Goal: Task Accomplishment & Management: Use online tool/utility

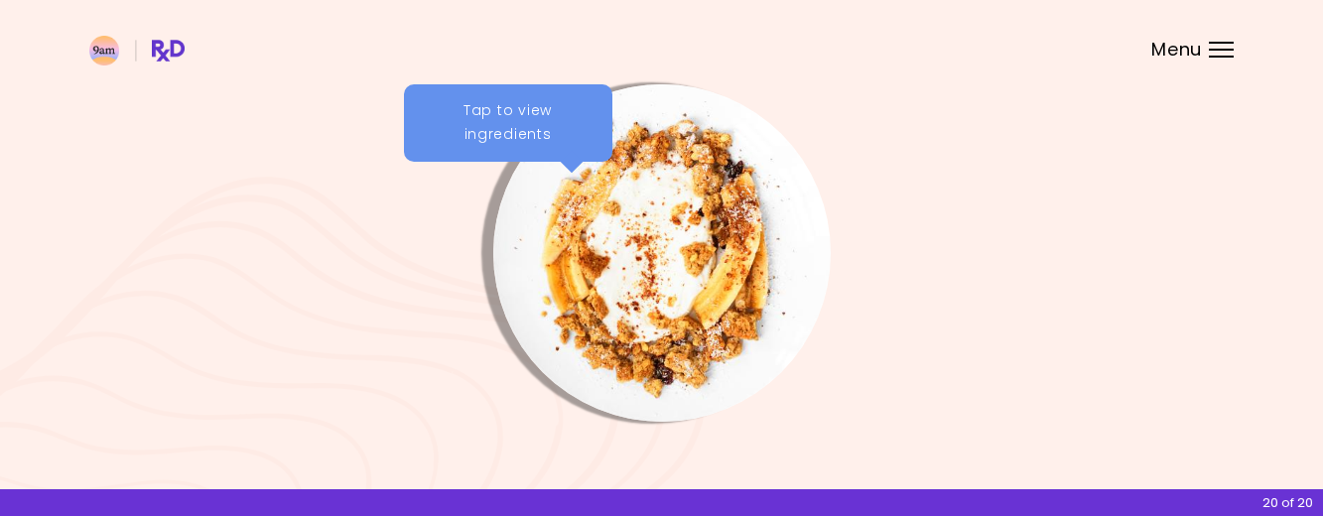
click at [1228, 39] on header at bounding box center [661, 39] width 1323 height 79
click at [1221, 51] on div "Menu" at bounding box center [1221, 50] width 25 height 16
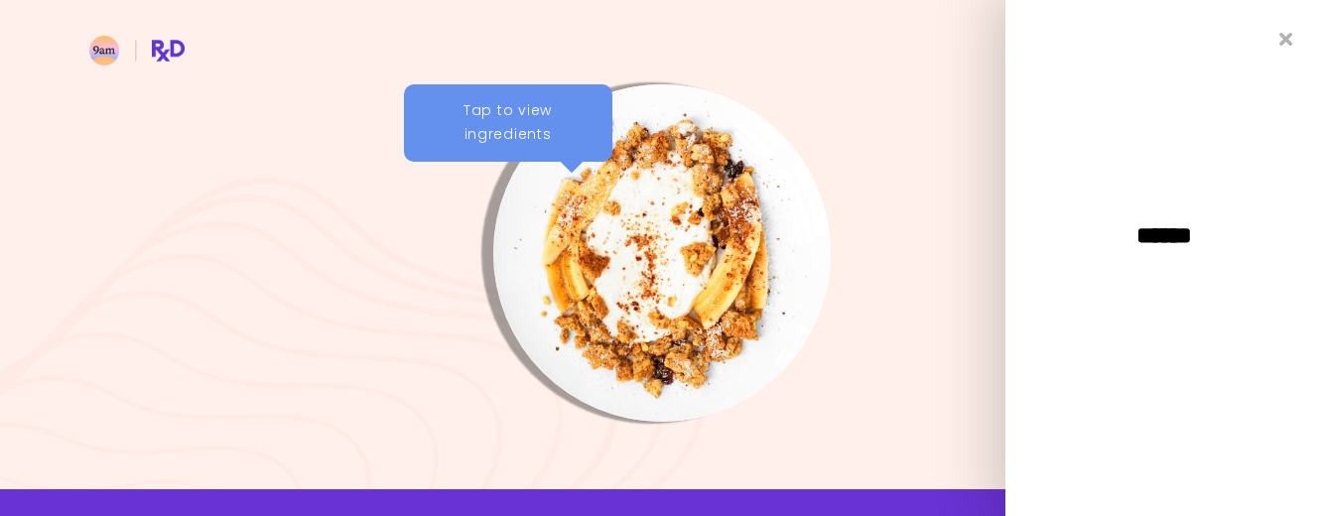
click at [543, 136] on div "Tap to view ingredients" at bounding box center [508, 122] width 208 height 77
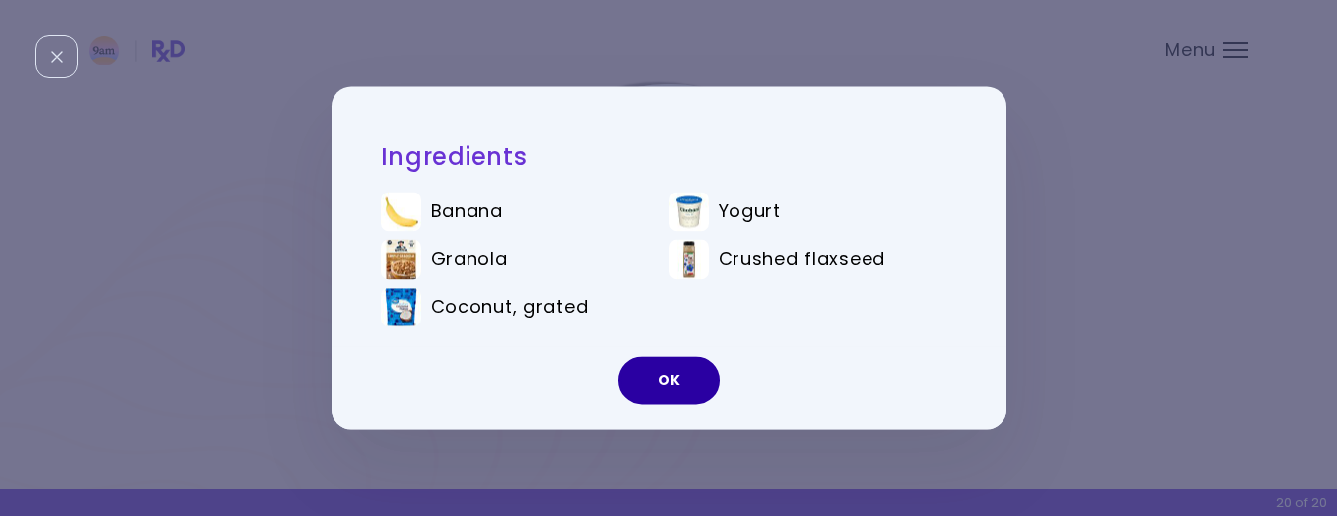
click at [682, 386] on button "OK" at bounding box center [668, 381] width 101 height 48
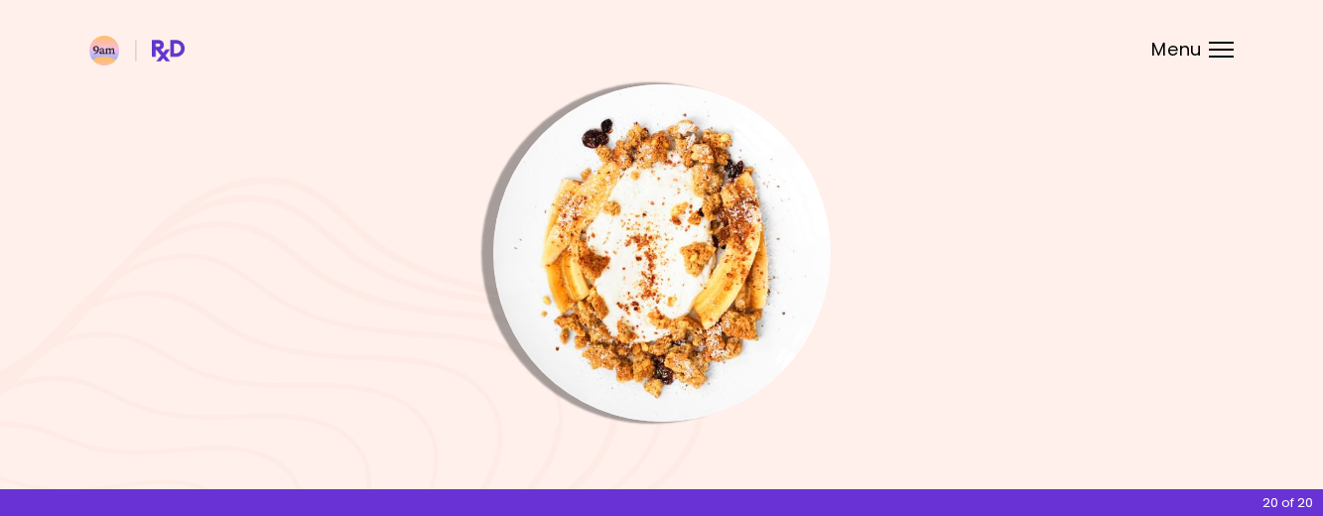
scroll to position [287, 0]
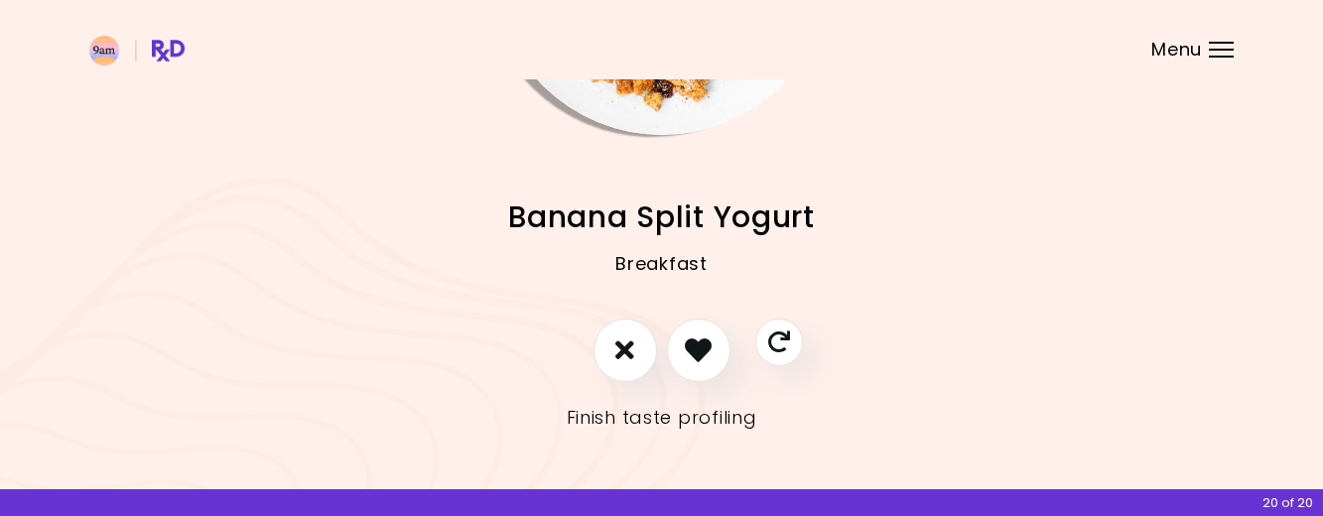
click at [702, 417] on link "Finish taste profiling" at bounding box center [662, 418] width 191 height 32
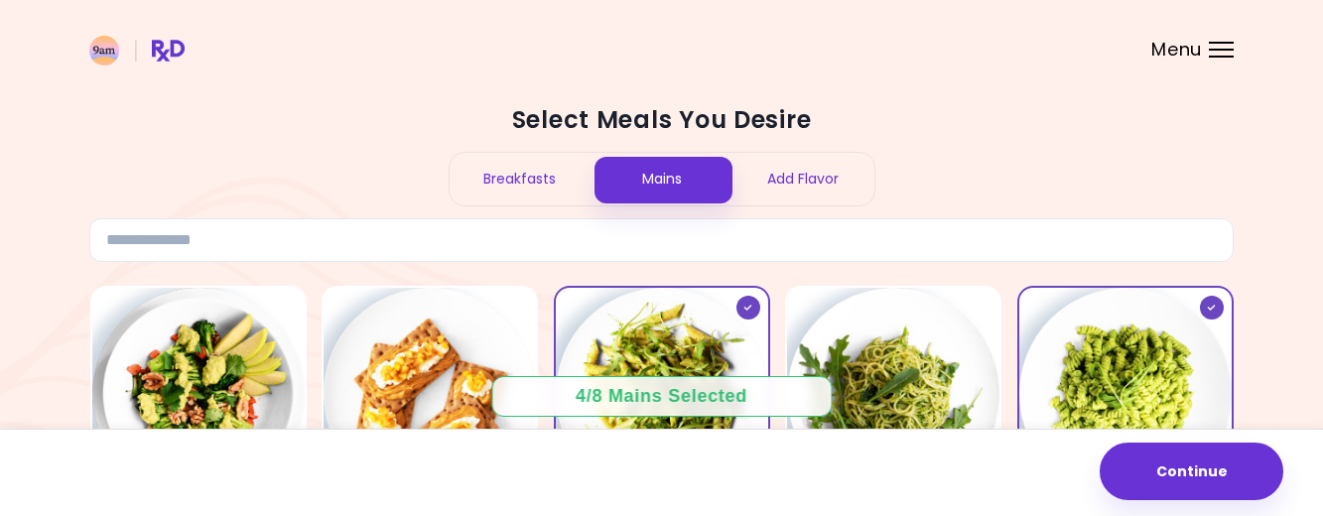
click at [533, 177] on div "Breakfasts" at bounding box center [521, 179] width 142 height 53
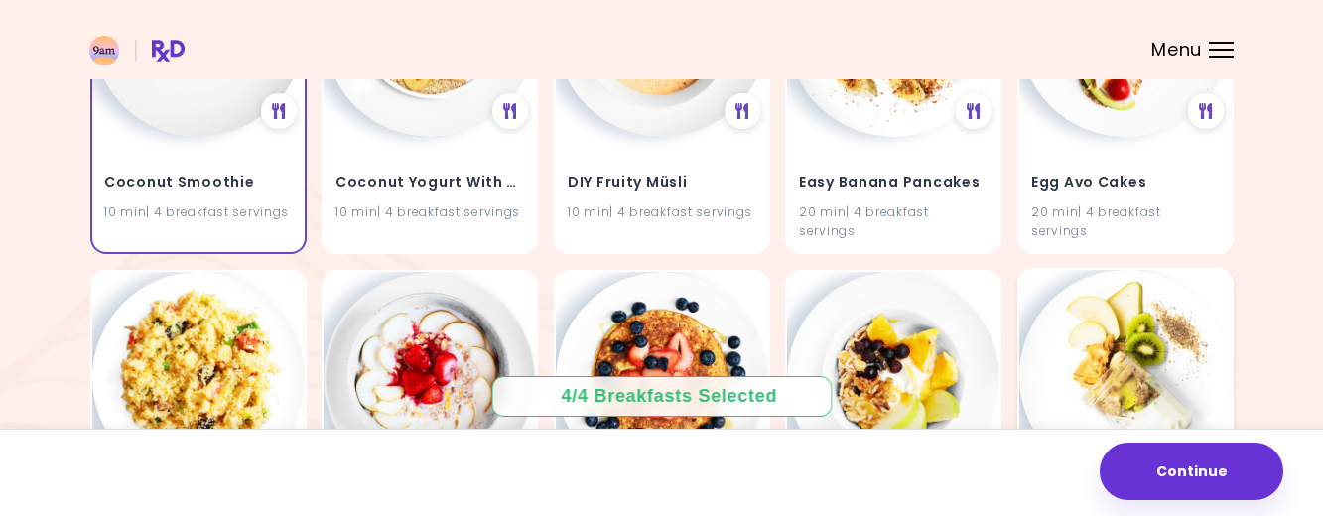
scroll to position [2184, 0]
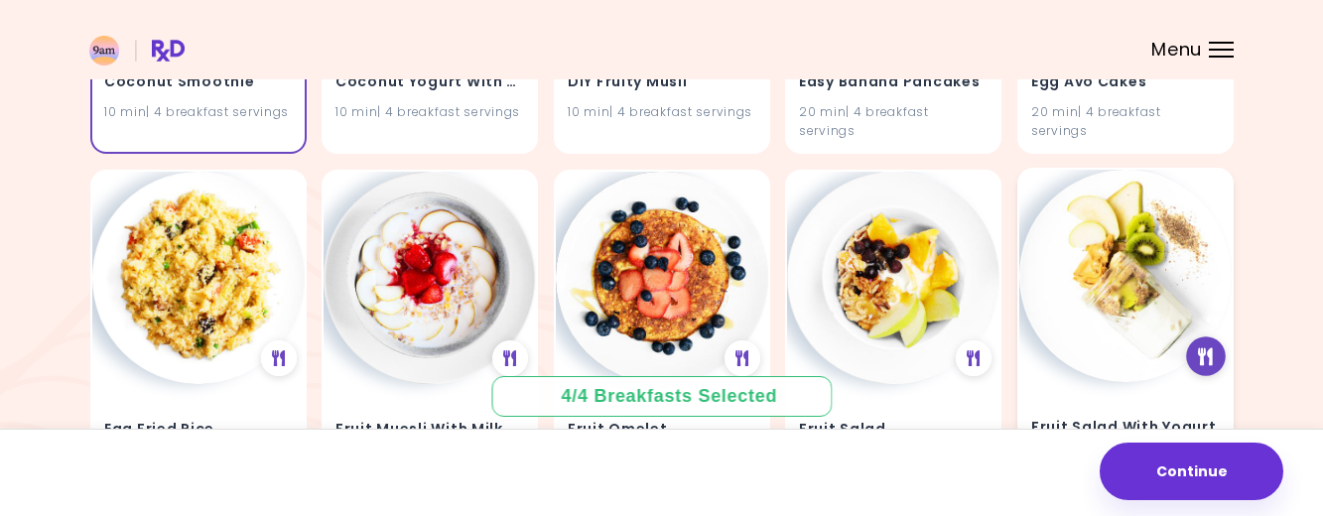
click at [1205, 337] on div at bounding box center [1206, 357] width 40 height 40
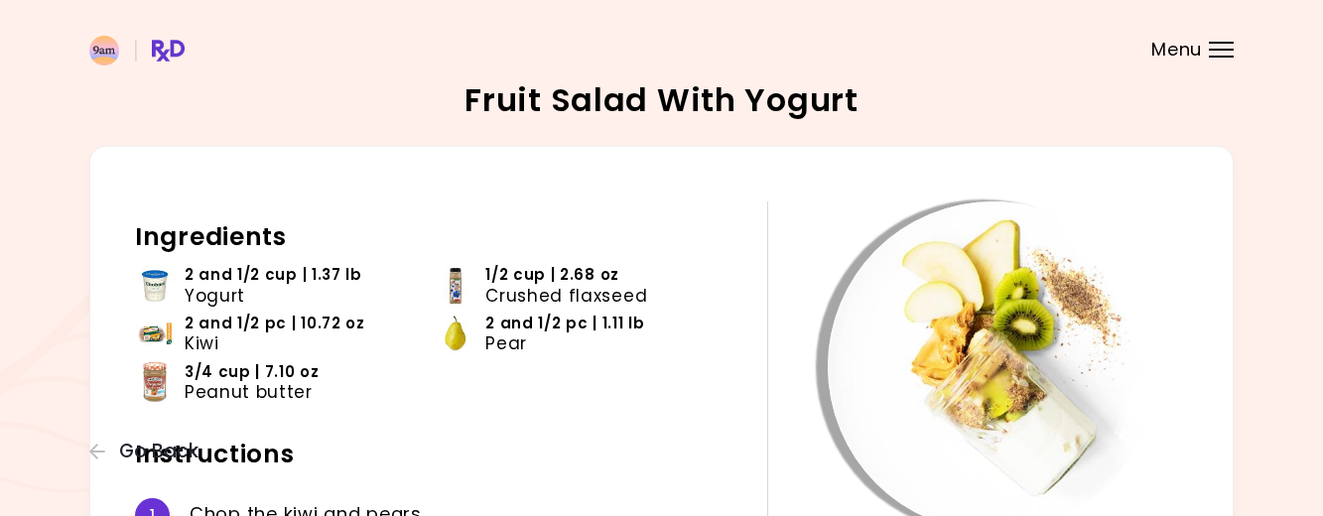
click at [164, 46] on img at bounding box center [136, 51] width 95 height 30
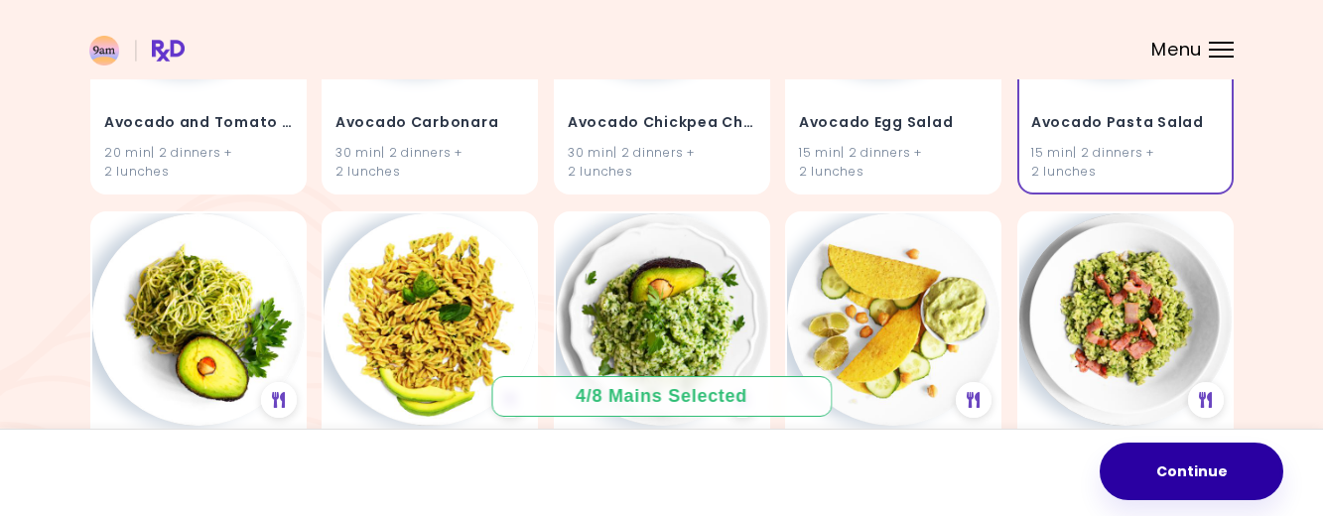
scroll to position [892, 0]
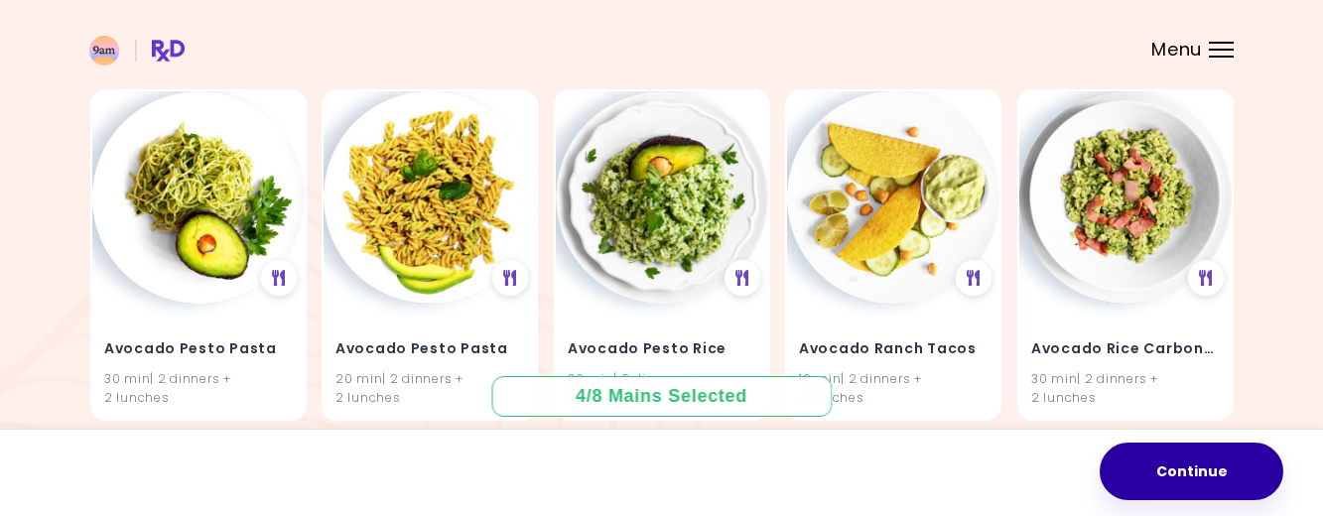
click at [1202, 471] on button "Continue" at bounding box center [1192, 472] width 184 height 58
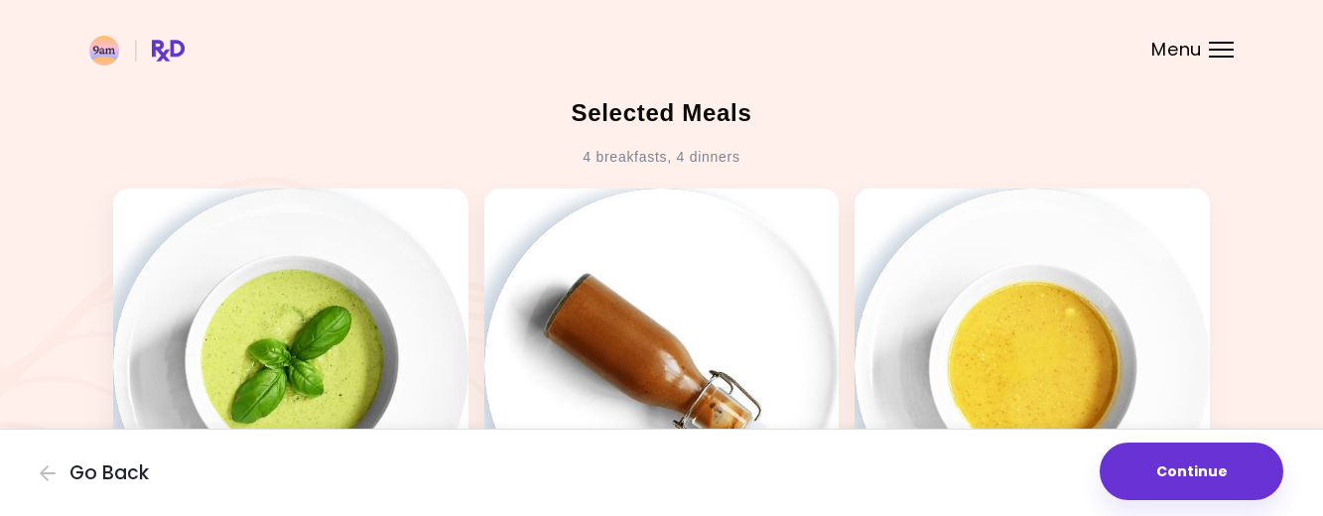
click at [1190, 463] on button "Continue" at bounding box center [1192, 472] width 184 height 58
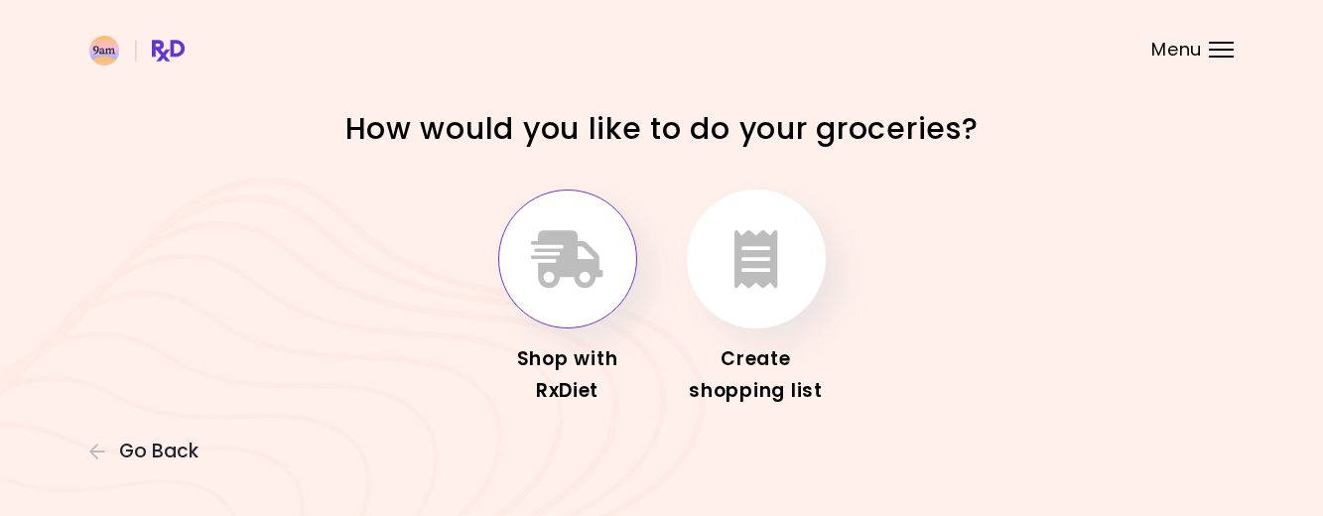
click at [563, 258] on icon "button" at bounding box center [567, 259] width 72 height 58
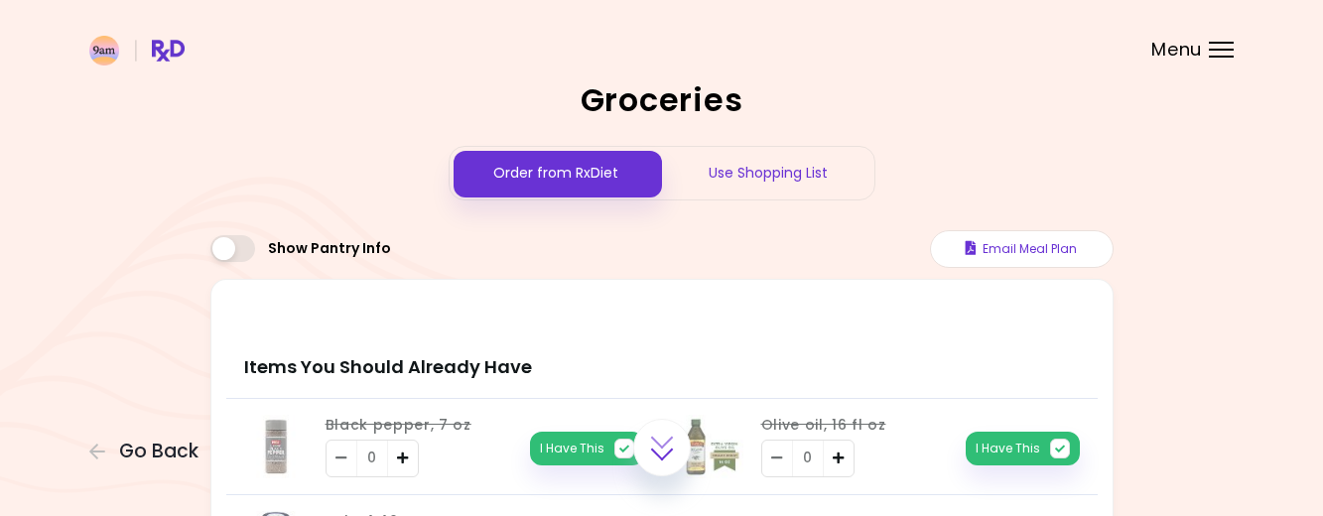
click at [746, 184] on div "Use Shopping List" at bounding box center [768, 173] width 212 height 53
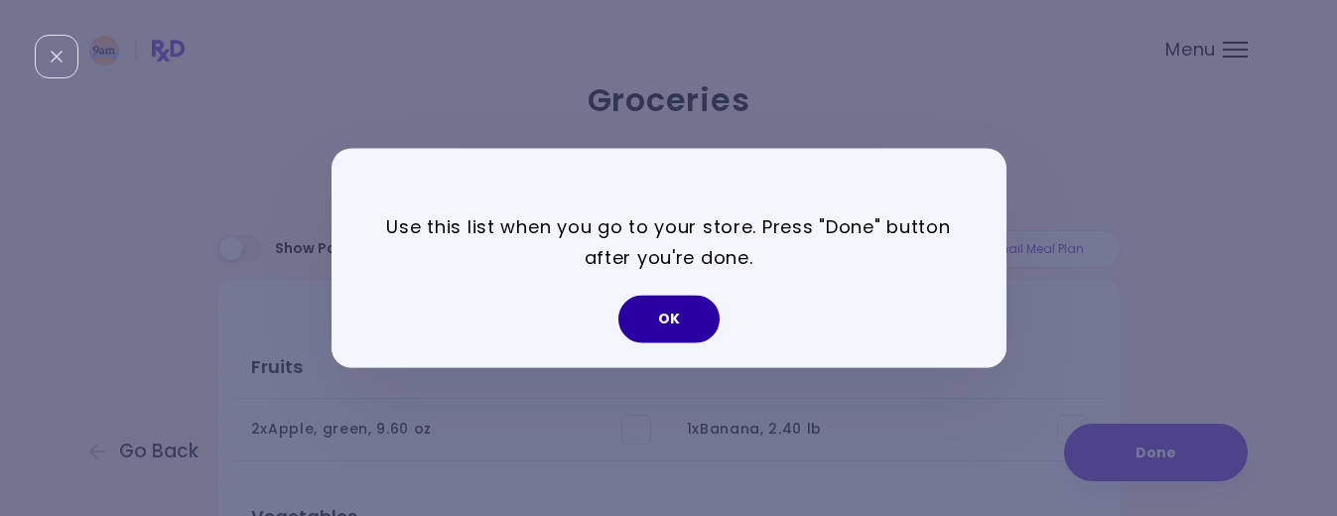
click at [670, 315] on button "OK" at bounding box center [668, 320] width 101 height 48
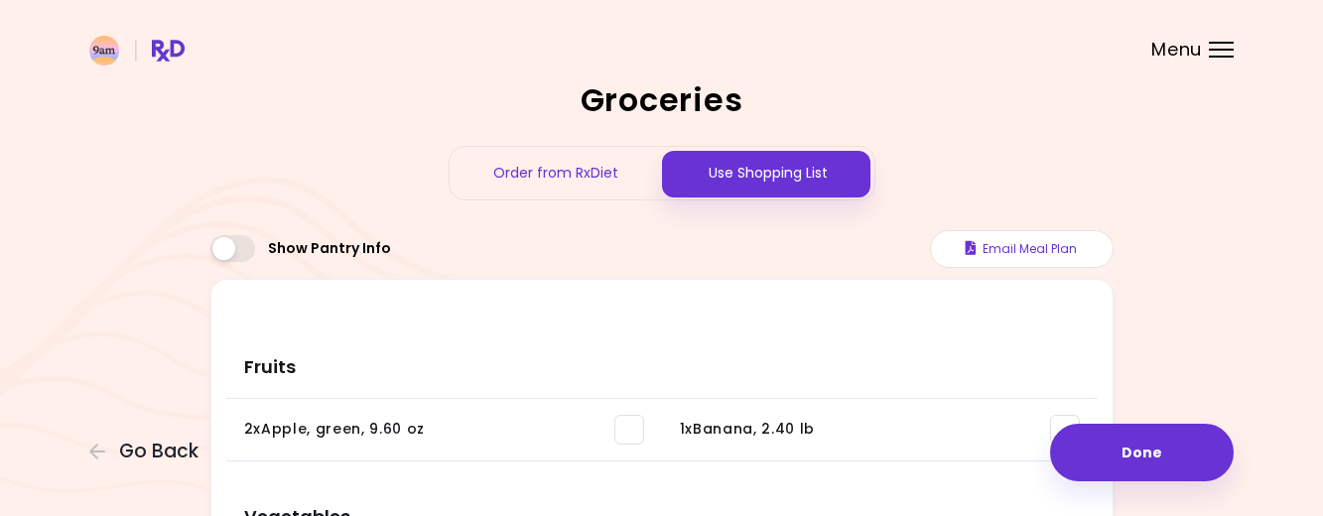
click at [246, 249] on span at bounding box center [232, 248] width 45 height 27
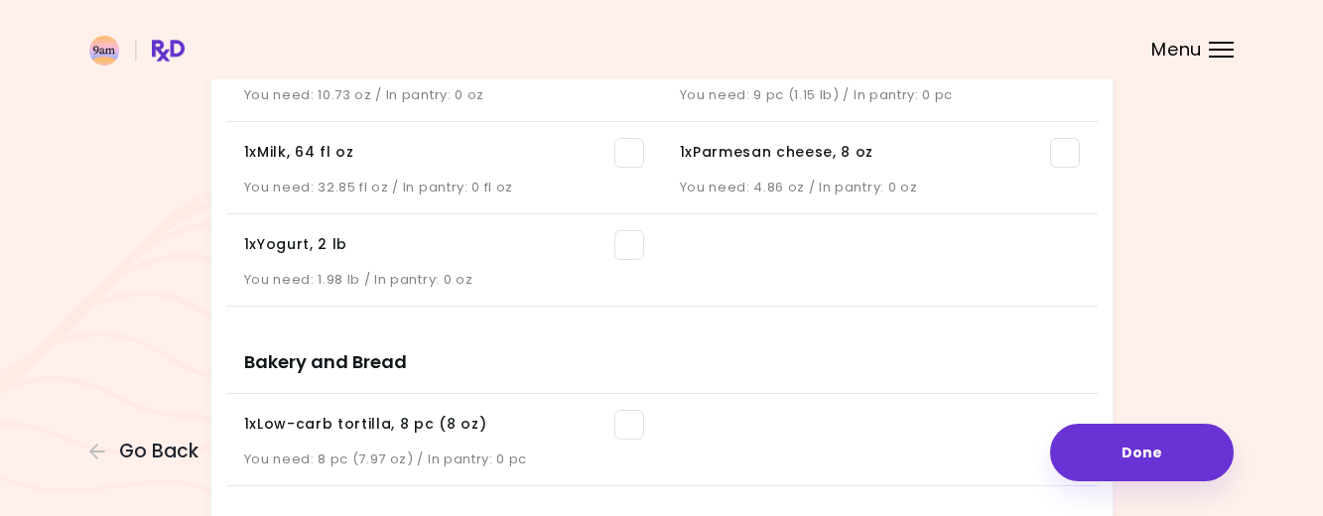
scroll to position [2481, 0]
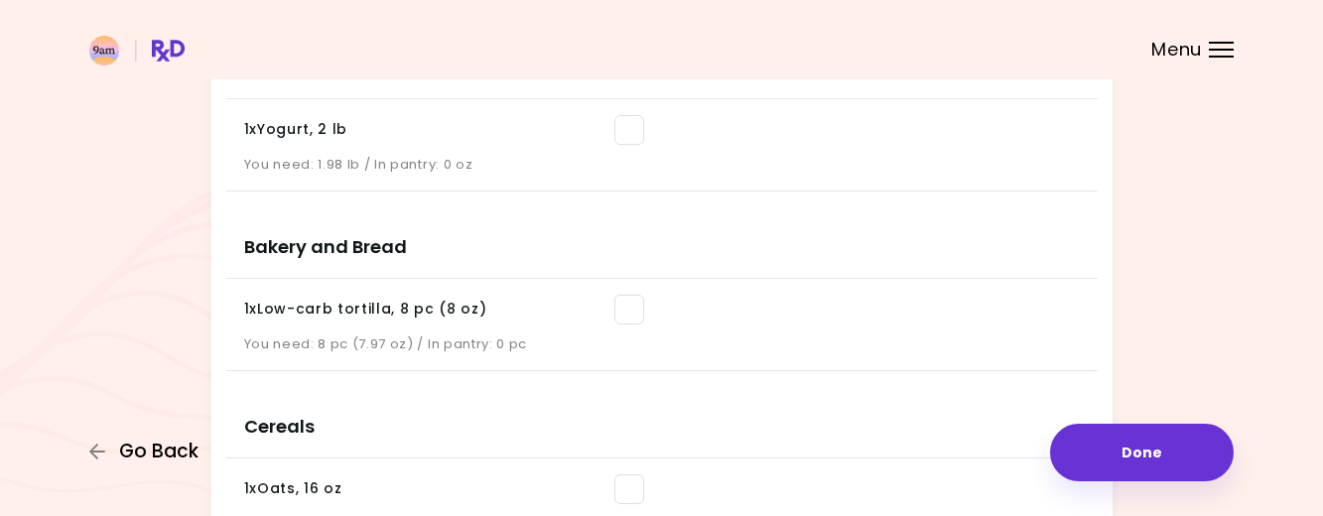
click at [139, 448] on span "Go Back" at bounding box center [158, 452] width 79 height 22
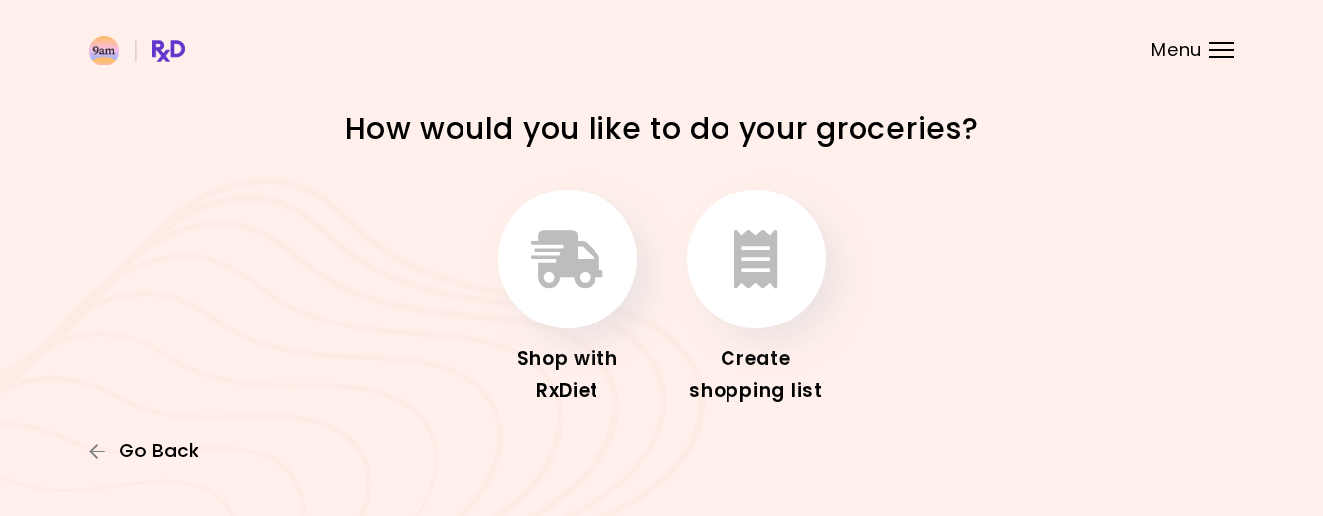
click at [113, 453] on button "Go Back" at bounding box center [148, 452] width 119 height 22
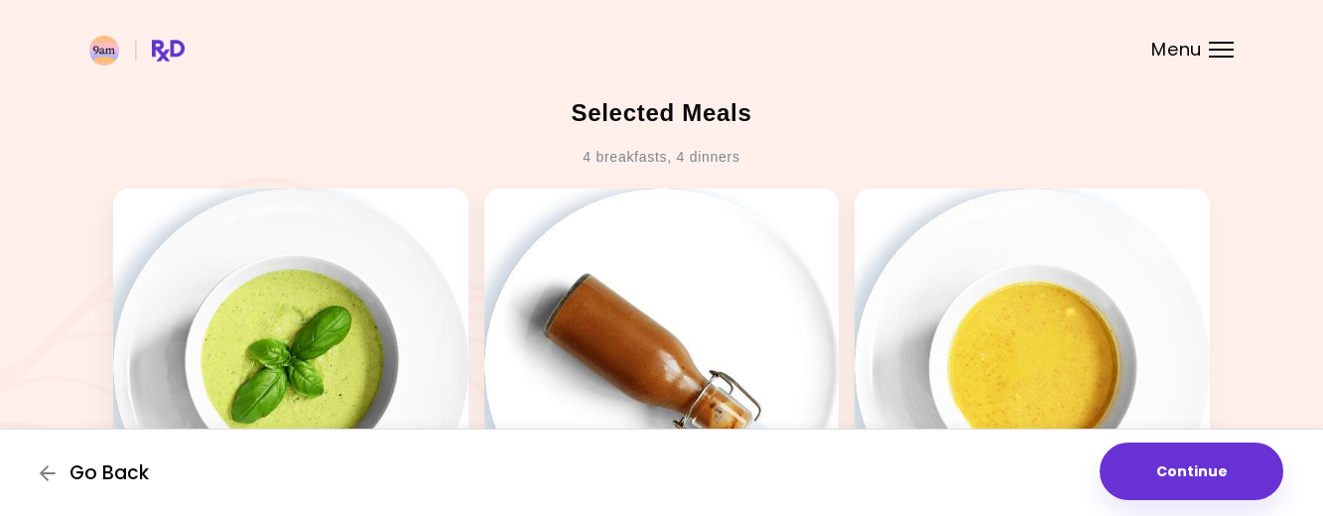
click at [106, 471] on span "Go Back" at bounding box center [108, 474] width 79 height 22
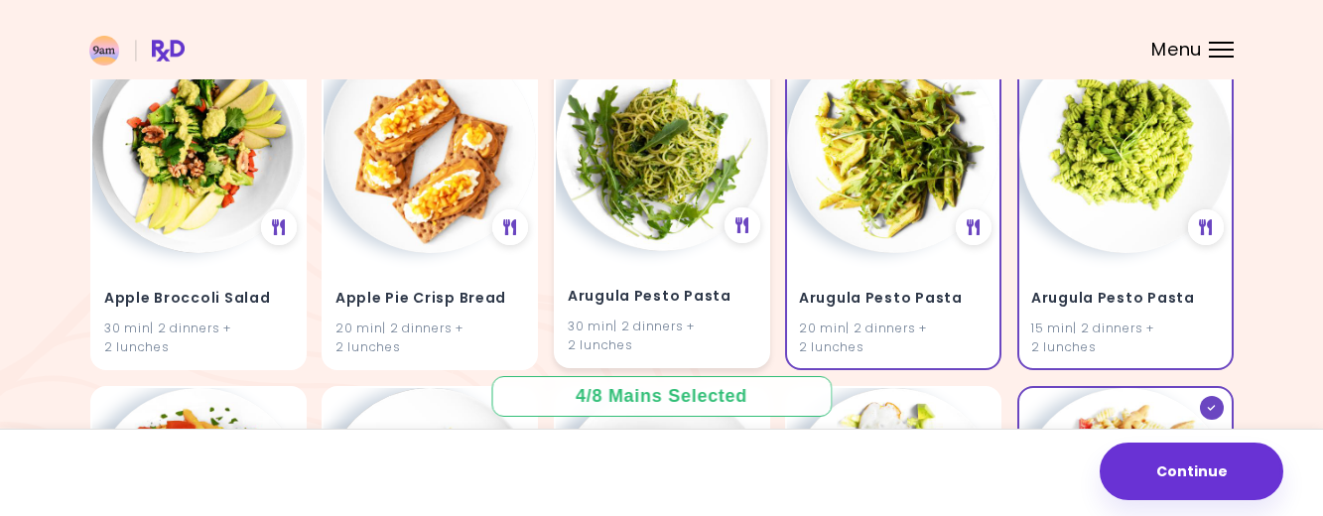
scroll to position [298, 0]
